Goal: Use online tool/utility: Utilize a website feature to perform a specific function

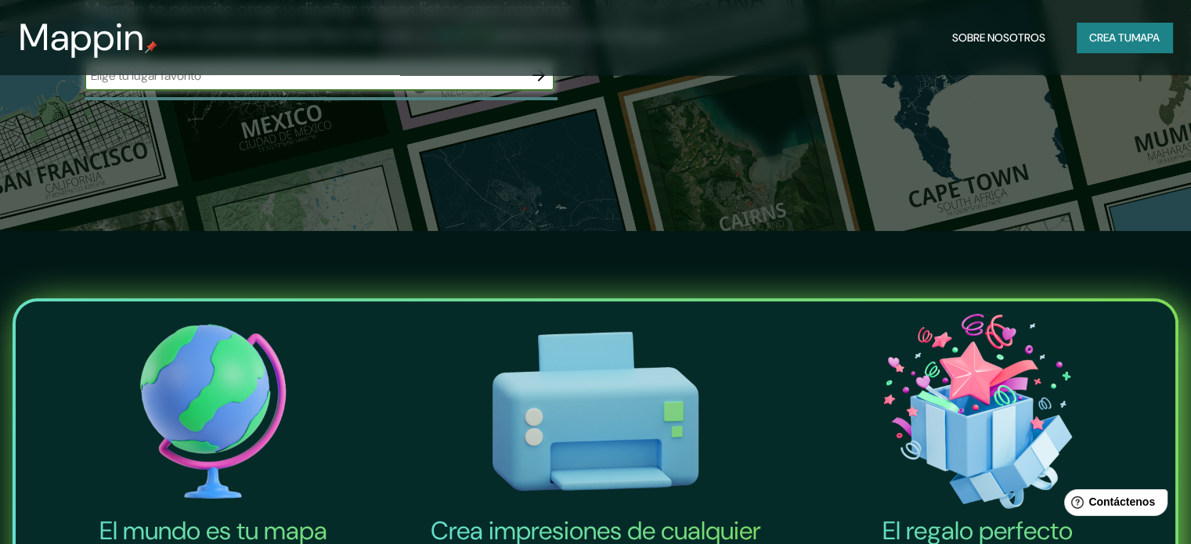
scroll to position [157, 0]
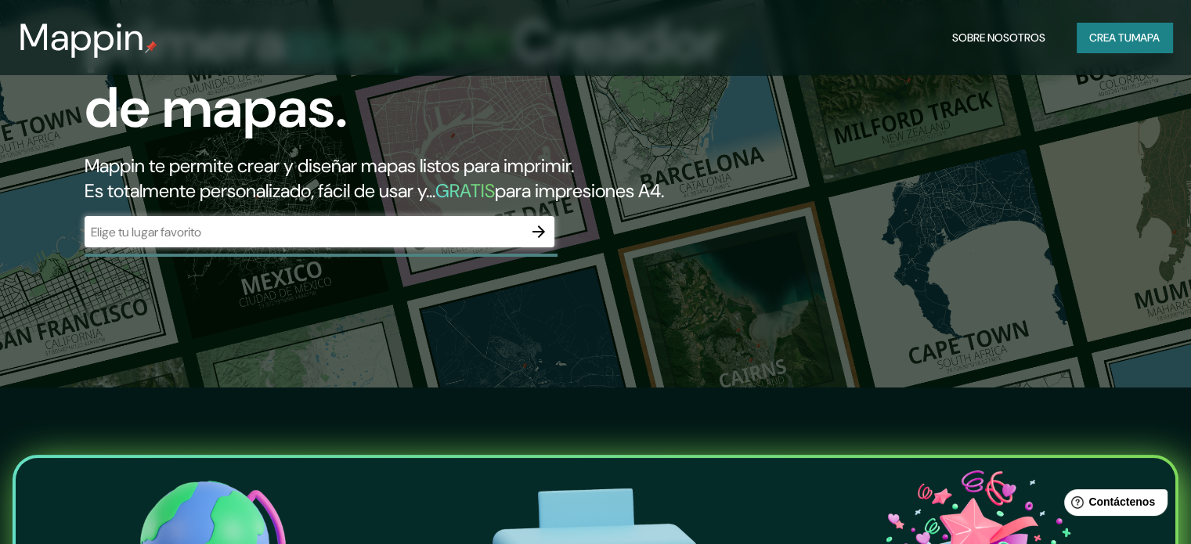
click at [469, 247] on div "​" at bounding box center [320, 231] width 470 height 31
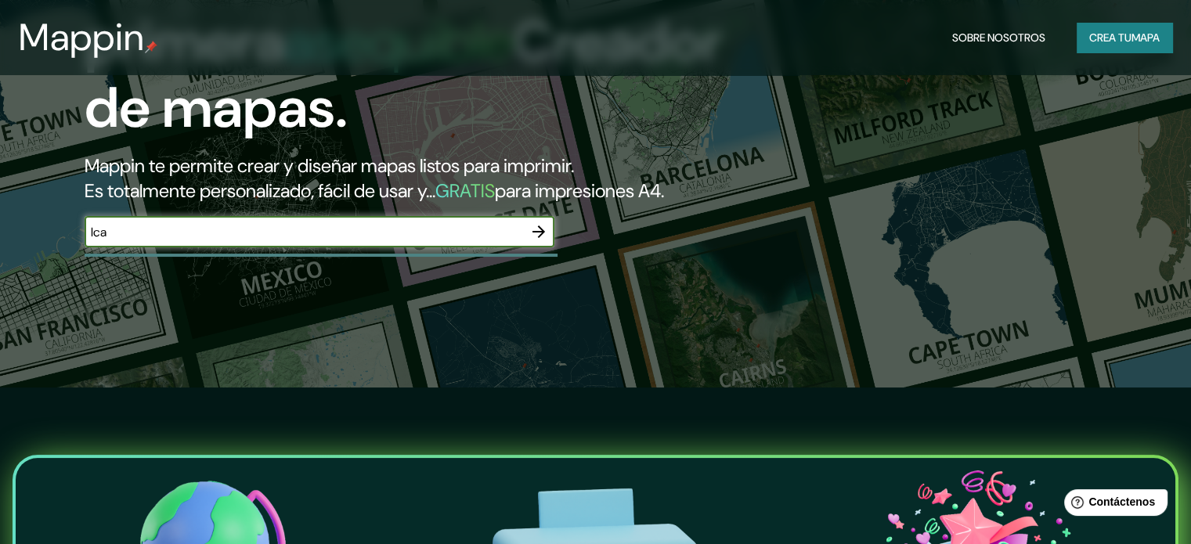
type input "Ica"
click at [536, 238] on icon "button" at bounding box center [538, 231] width 13 height 13
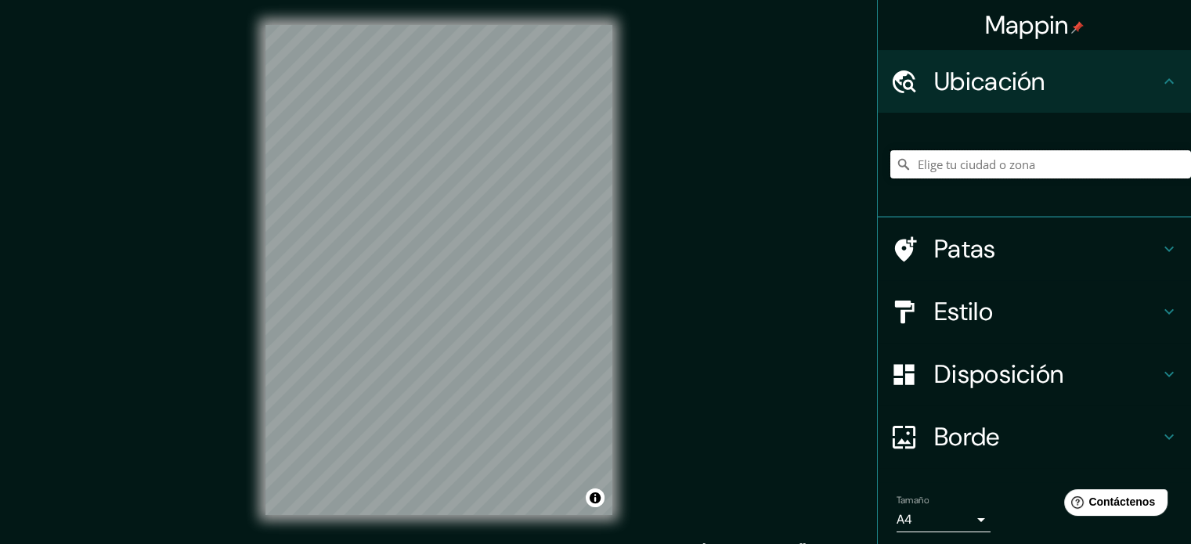
click at [950, 171] on input "Elige tu ciudad o zona" at bounding box center [1040, 164] width 301 height 28
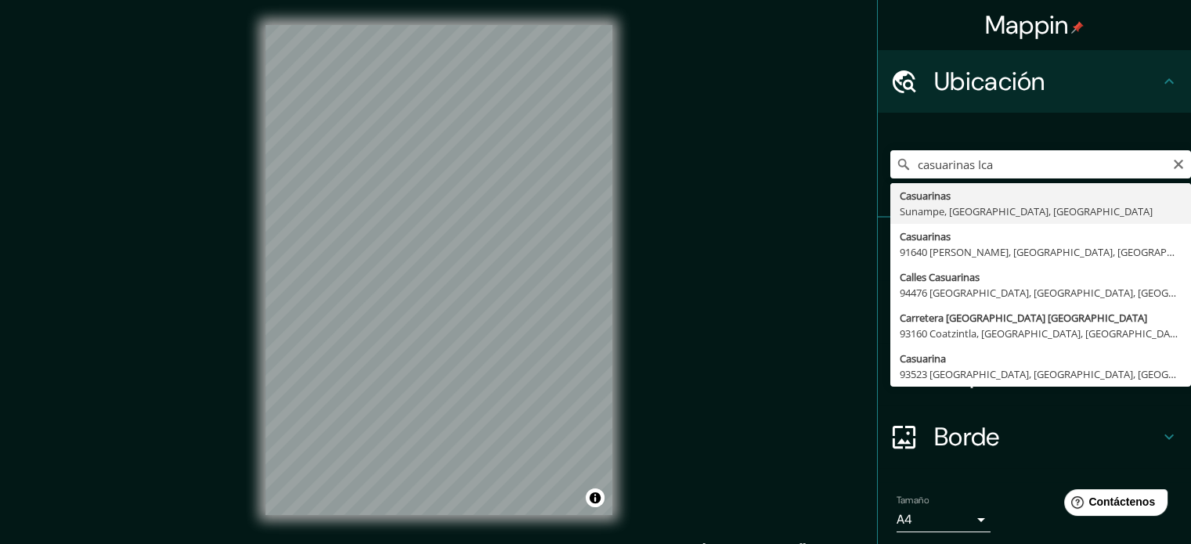
type input "Casuarinas, Sunampe, [GEOGRAPHIC_DATA], [GEOGRAPHIC_DATA]"
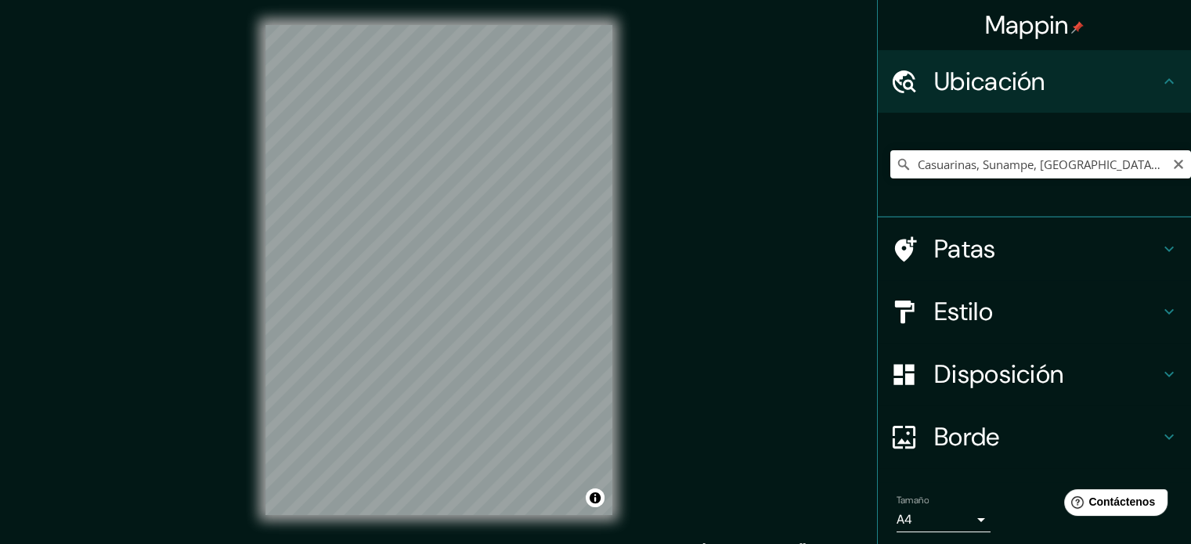
click at [1174, 164] on icon "Claro" at bounding box center [1178, 164] width 9 height 9
click at [1058, 171] on input "Elige tu ciudad o zona" at bounding box center [1040, 164] width 301 height 28
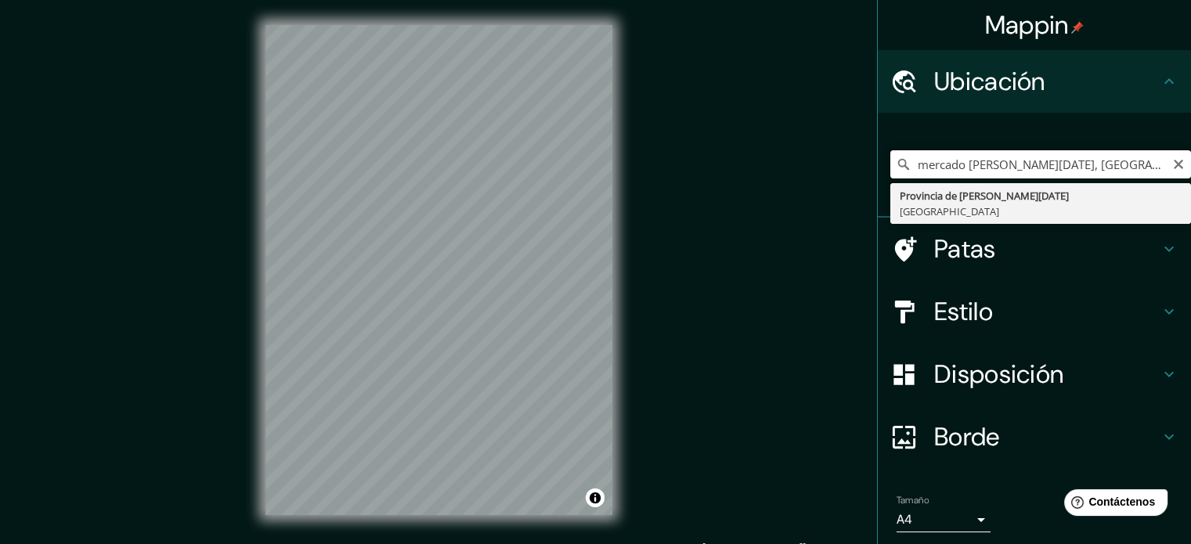
type input "mercado [PERSON_NAME][DATE], [GEOGRAPHIC_DATA]"
click at [914, 32] on div "Mappin" at bounding box center [1034, 25] width 313 height 50
click at [1172, 161] on input "mercado [PERSON_NAME][DATE], [GEOGRAPHIC_DATA]" at bounding box center [1040, 164] width 301 height 28
click at [1096, 165] on input "mercado [PERSON_NAME][DATE], [GEOGRAPHIC_DATA]" at bounding box center [1040, 164] width 301 height 28
